Goal: Register for event/course

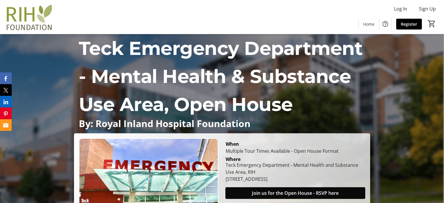
scroll to position [117, 0]
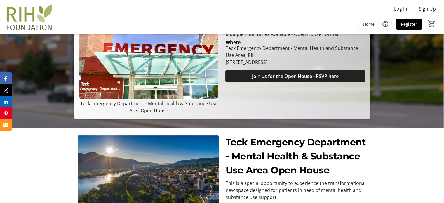
click at [283, 77] on span "Join us for the Open House - RSVP here" at bounding box center [295, 76] width 87 height 7
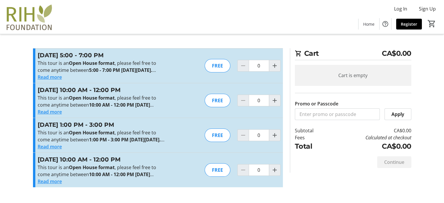
scroll to position [17, 0]
click at [58, 147] on button "Read more" at bounding box center [50, 146] width 24 height 7
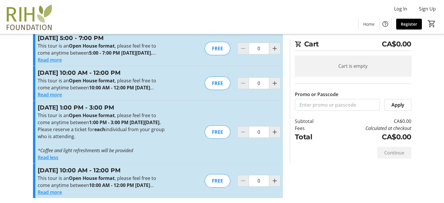
scroll to position [0, 0]
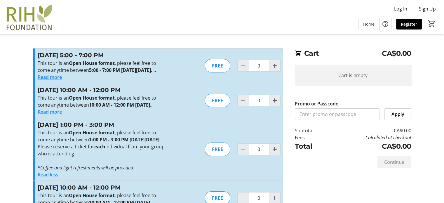
click at [50, 77] on button "Read more" at bounding box center [50, 77] width 24 height 7
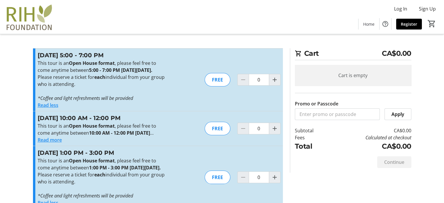
drag, startPoint x: 68, startPoint y: 77, endPoint x: 33, endPoint y: 65, distance: 37.1
click at [33, 65] on div "[DATE] 5:00 - 7:00 PM This tour is an Open House format , please feel free to c…" at bounding box center [158, 79] width 250 height 63
copy p "This tour is an Open House format , please feel free to come anytime between 5:…"
